Goal: Information Seeking & Learning: Learn about a topic

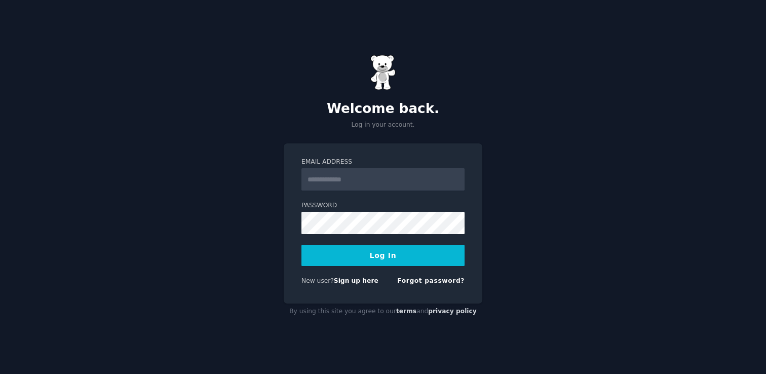
click at [387, 203] on label "Password" at bounding box center [383, 205] width 163 height 9
type input "**********"
click at [378, 247] on button "Log In" at bounding box center [383, 255] width 163 height 21
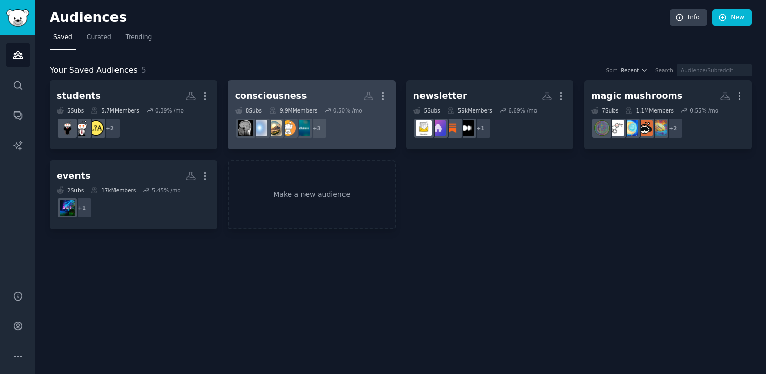
click at [337, 129] on dd "r/digitaljournaling, r/Journaling, r/selfimprovement + 3" at bounding box center [312, 128] width 154 height 28
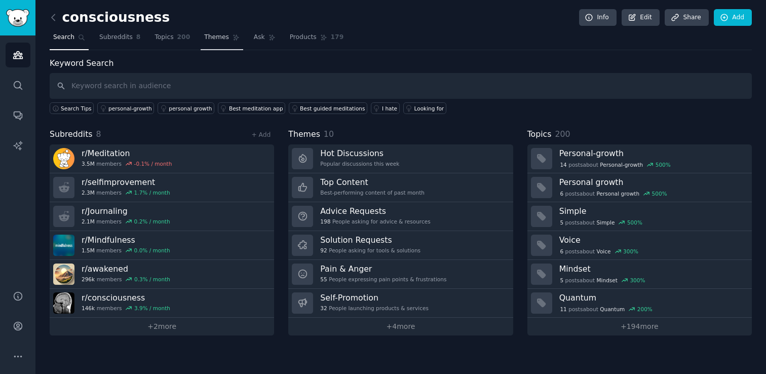
click at [222, 44] on link "Themes" at bounding box center [222, 39] width 43 height 21
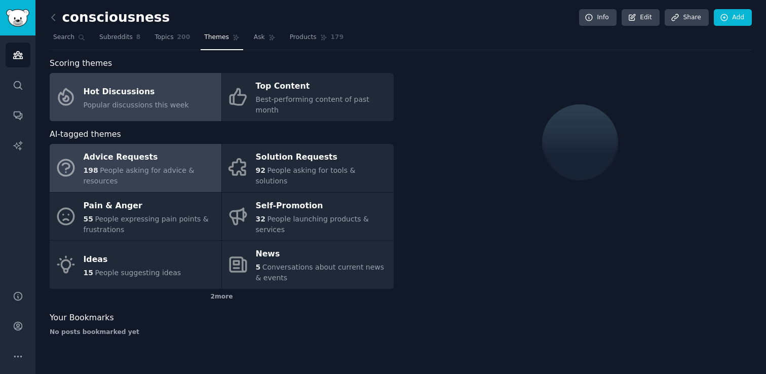
click at [173, 166] on span "People asking for advice & resources" at bounding box center [139, 175] width 111 height 19
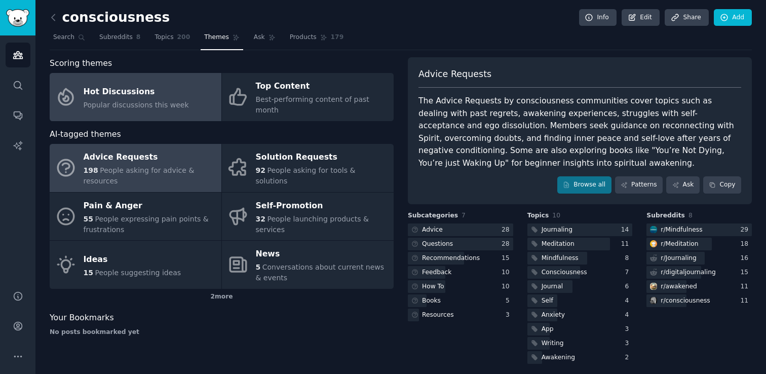
click at [180, 105] on link "Hot Discussions Popular discussions this week" at bounding box center [136, 97] width 172 height 48
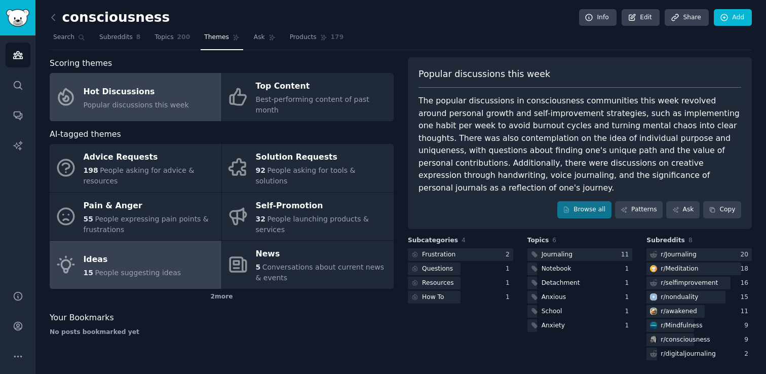
click at [177, 245] on link "Ideas 15 People suggesting ideas" at bounding box center [136, 265] width 172 height 48
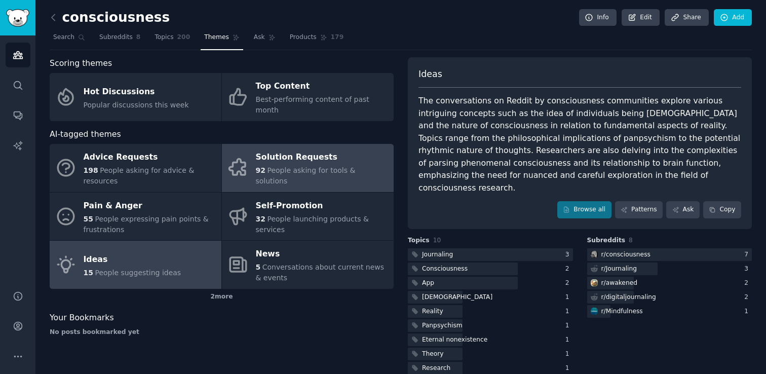
click at [304, 155] on div "Solution Requests" at bounding box center [322, 158] width 133 height 16
